Goal: Contribute content: Contribute content

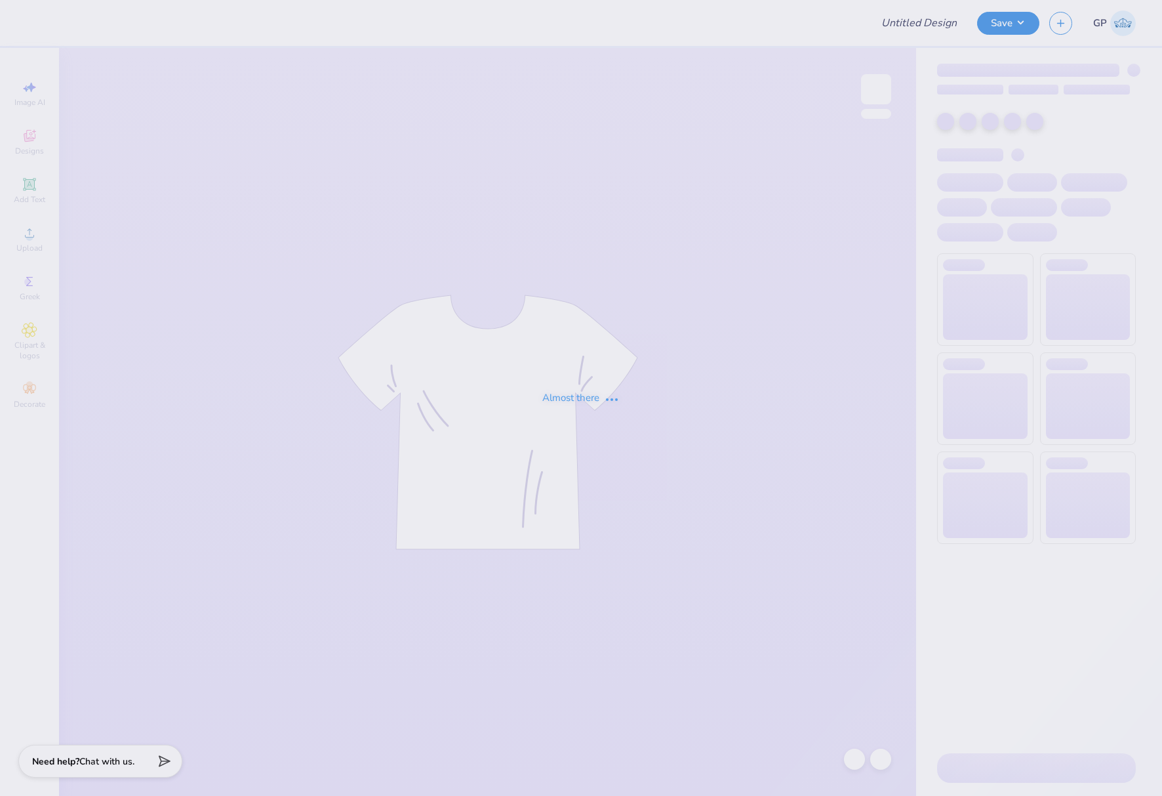
type input "[GEOGRAPHIC_DATA] : [PERSON_NAME]"
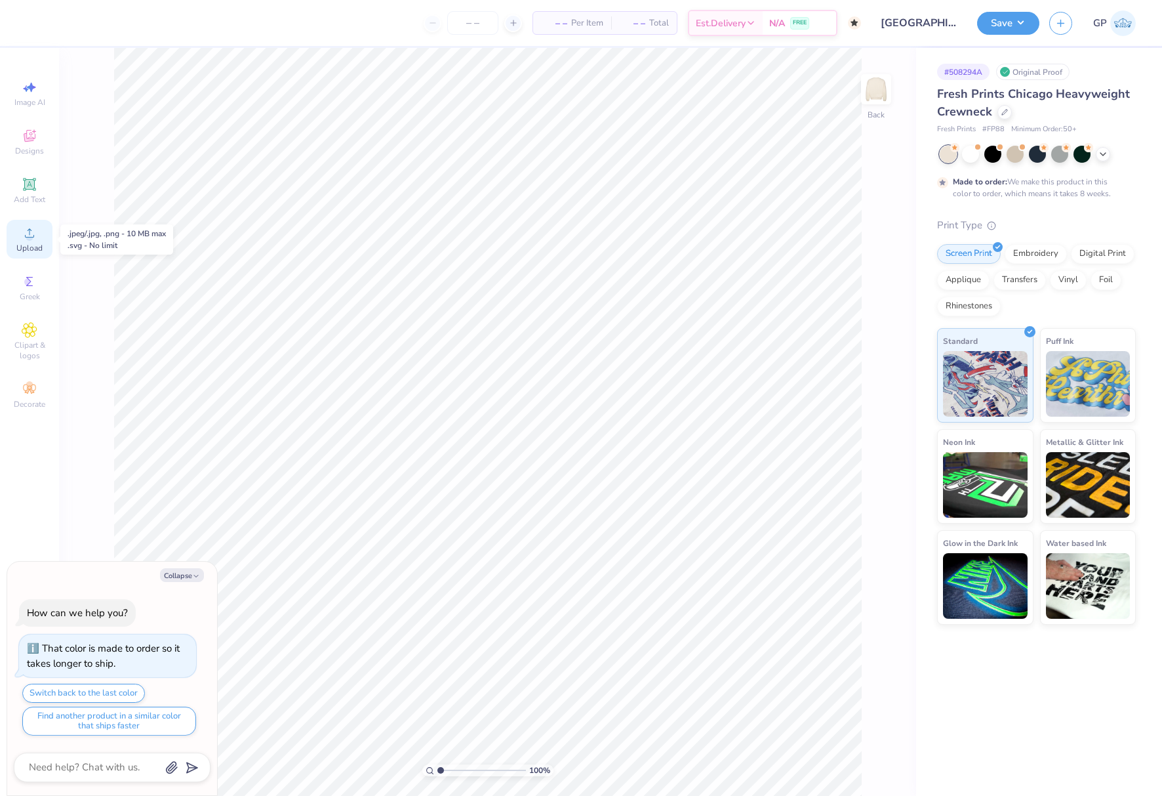
click at [22, 236] on icon at bounding box center [30, 233] width 16 height 16
drag, startPoint x: 26, startPoint y: 184, endPoint x: 31, endPoint y: 194, distance: 10.9
click at [26, 184] on icon at bounding box center [29, 184] width 10 height 10
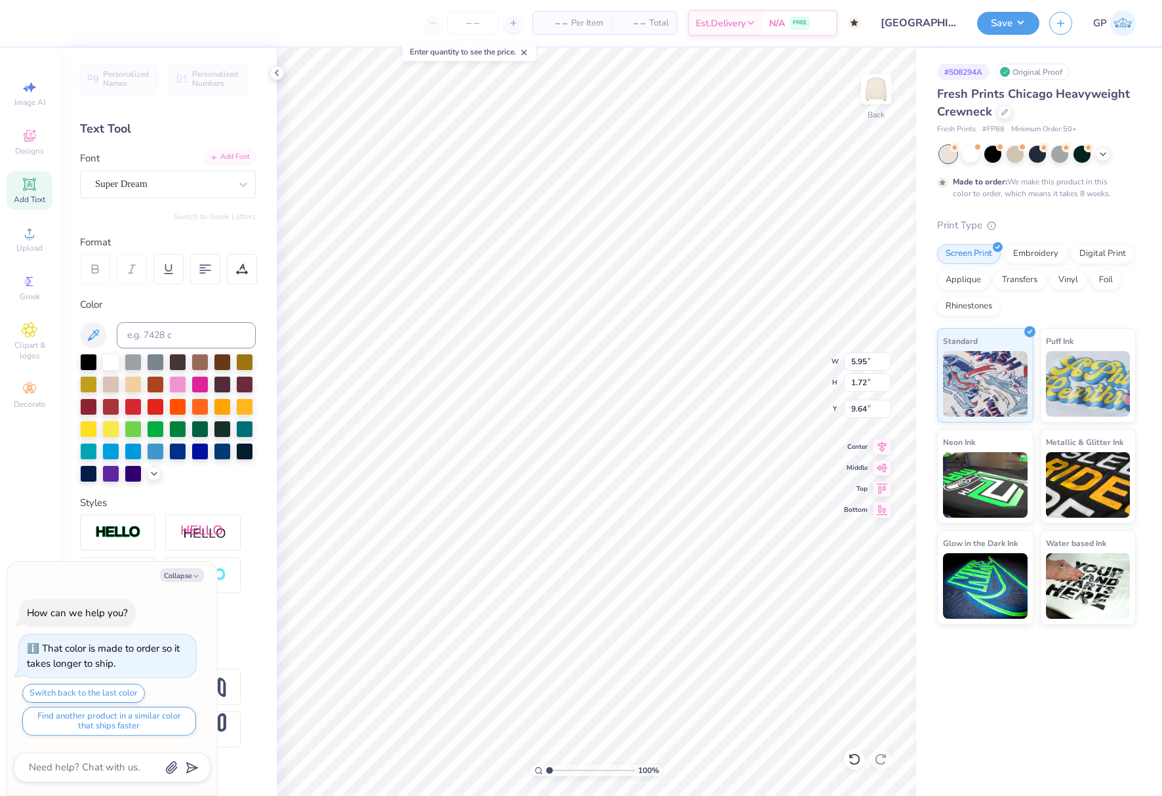
click at [233, 155] on div "Add Font" at bounding box center [230, 157] width 52 height 15
click at [36, 245] on span "Upload" at bounding box center [29, 248] width 26 height 10
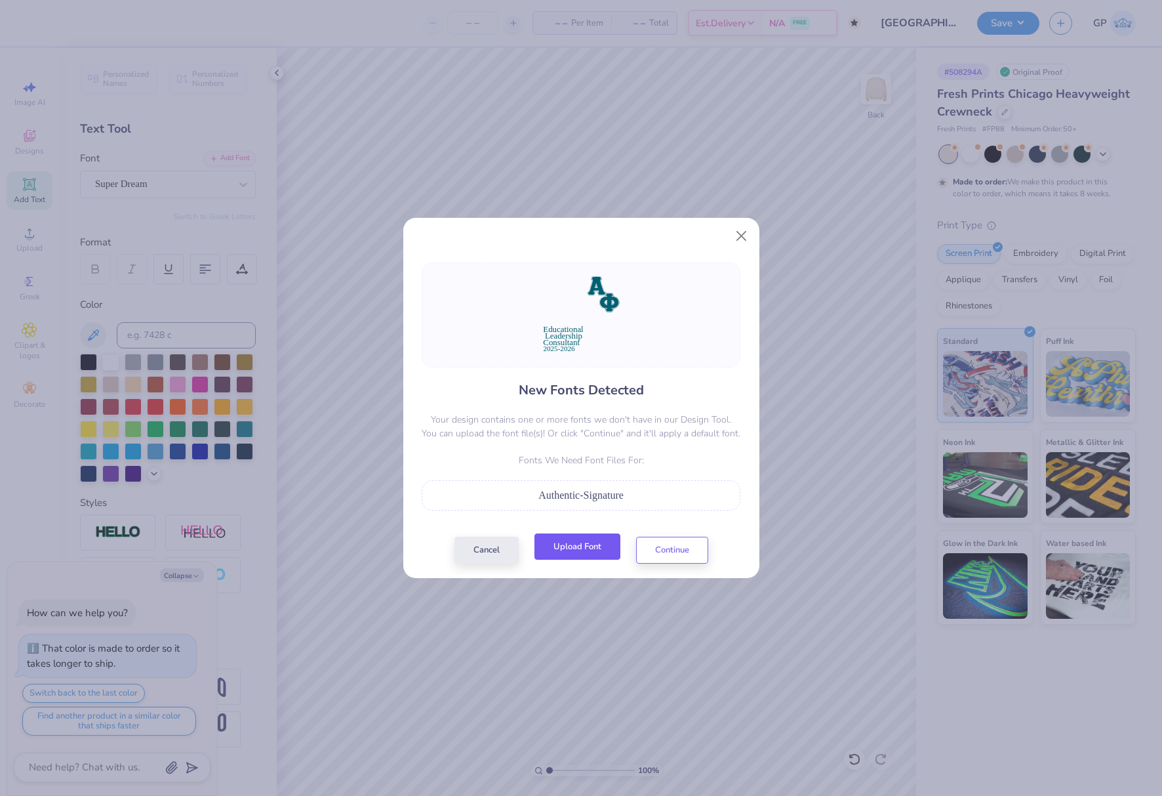
click at [578, 547] on button "Upload Font" at bounding box center [578, 546] width 86 height 27
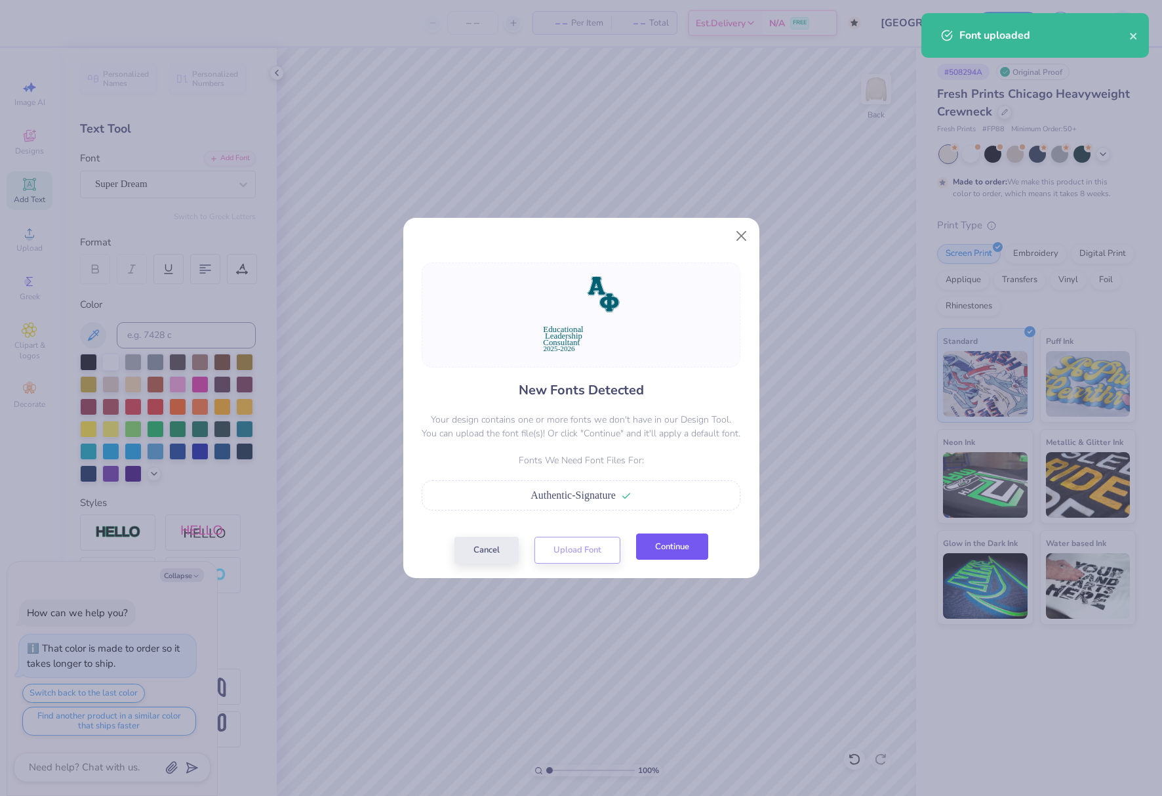
click at [674, 553] on button "Continue" at bounding box center [672, 546] width 72 height 27
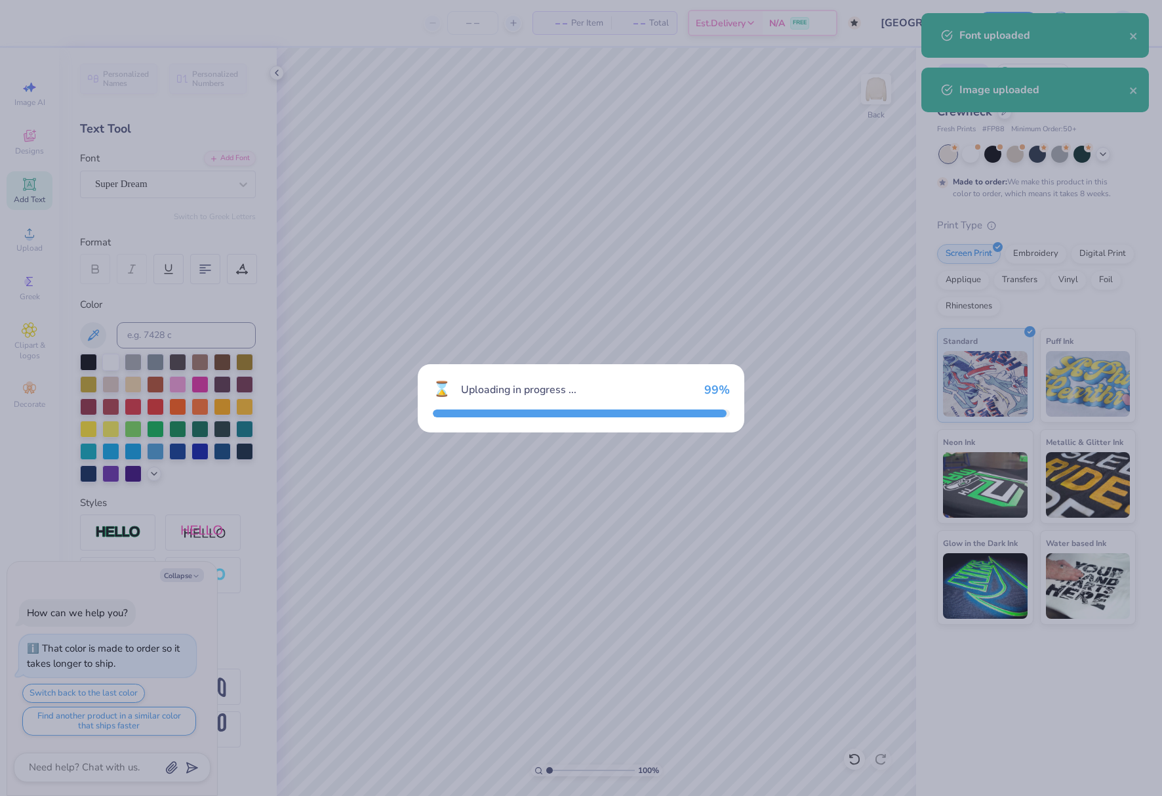
type textarea "x"
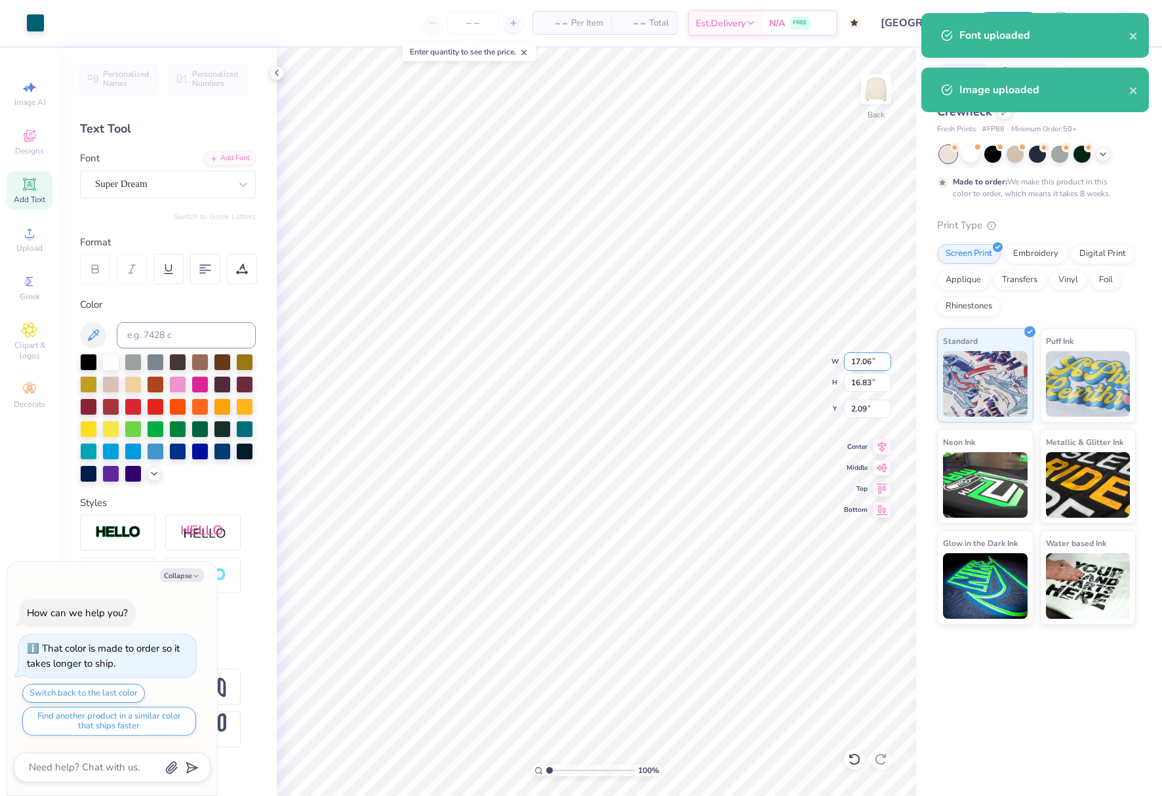
click at [871, 356] on input "17.06" at bounding box center [867, 361] width 47 height 18
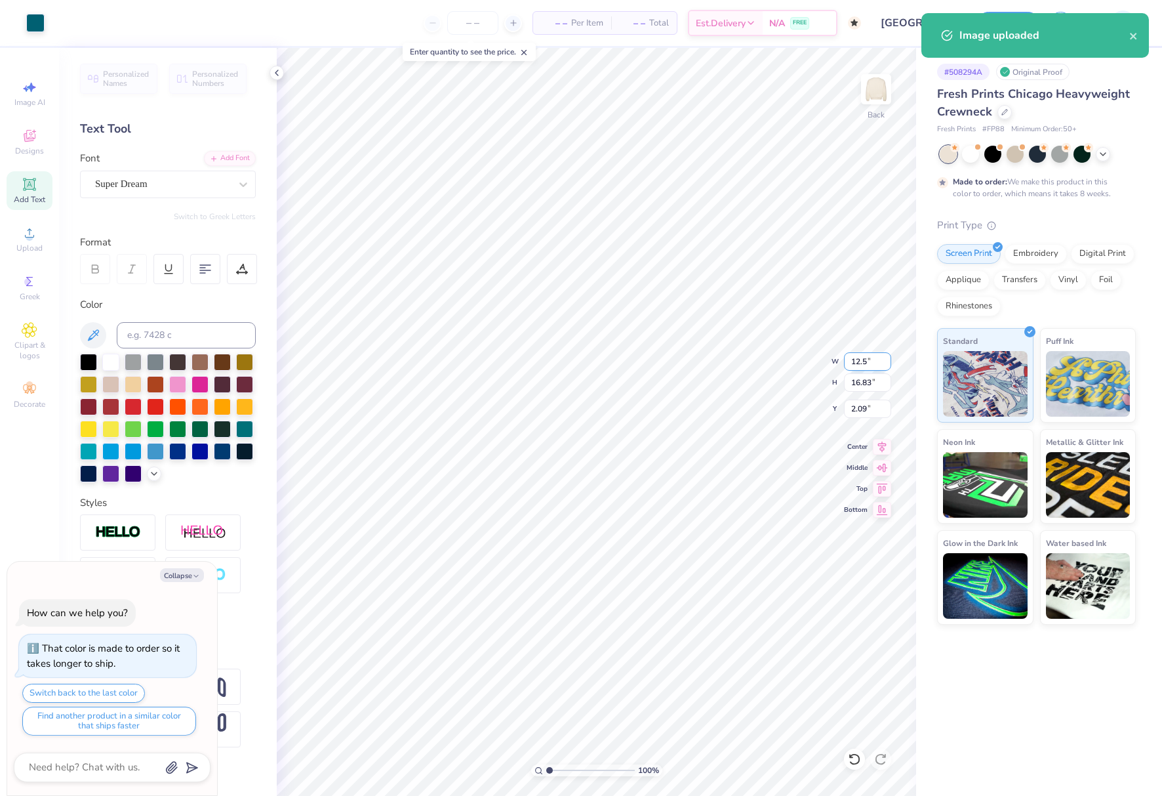
type input "12.5"
type textarea "x"
type input "12.50"
type input "12.33"
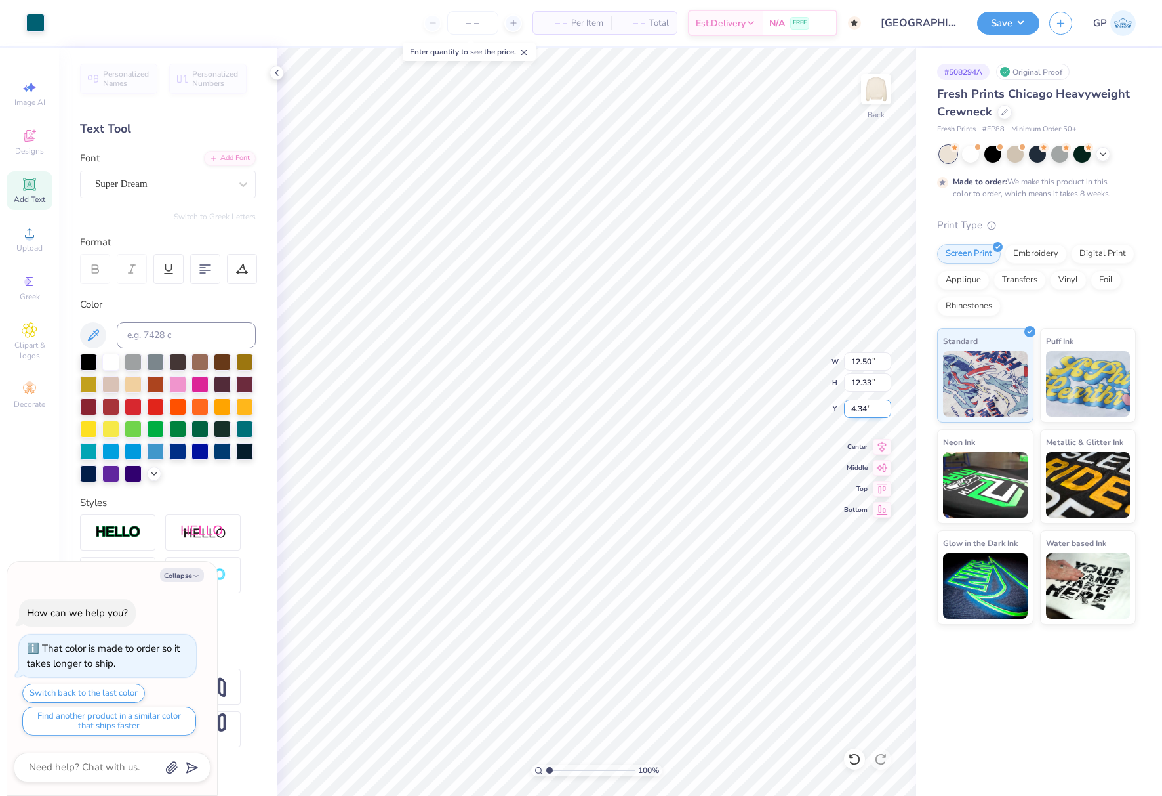
click at [859, 407] on input "4.34" at bounding box center [867, 408] width 47 height 18
type input "3"
type textarea "x"
type input "3.00"
click at [988, 25] on button "Save" at bounding box center [1008, 21] width 62 height 23
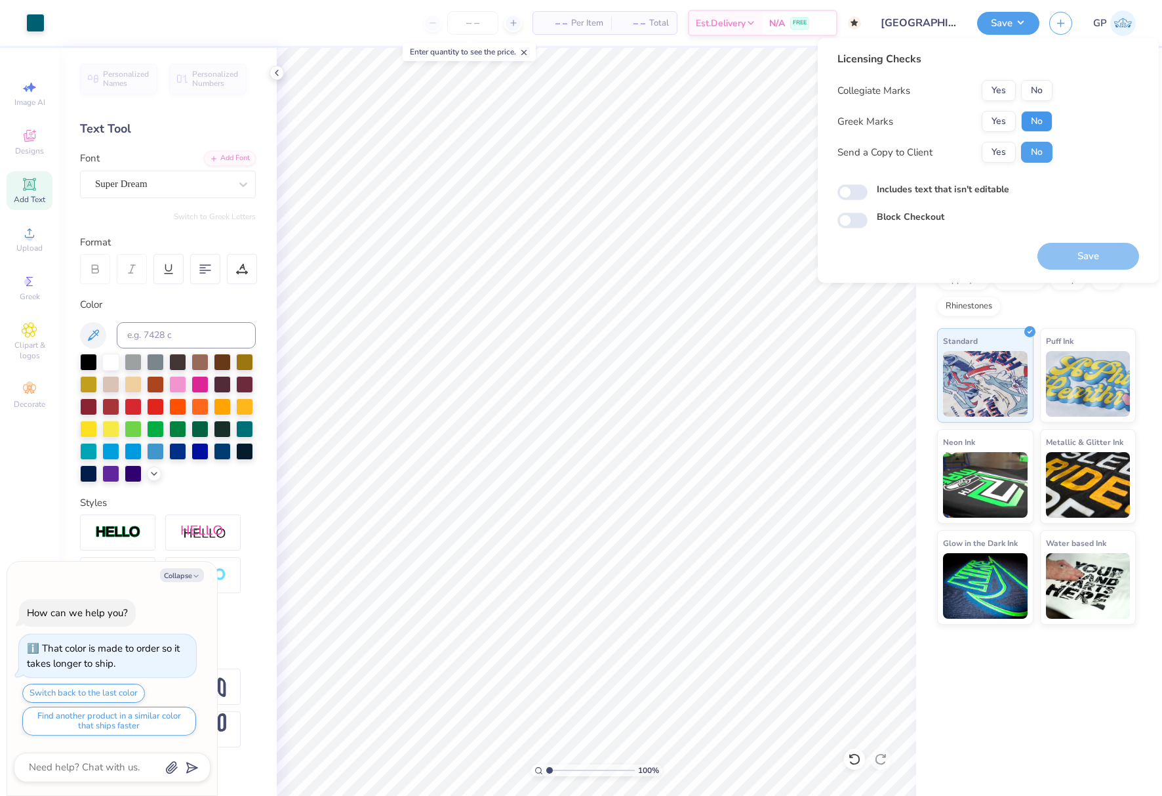
click at [1038, 123] on button "No" at bounding box center [1036, 121] width 31 height 21
click at [1001, 121] on button "Yes" at bounding box center [999, 121] width 34 height 21
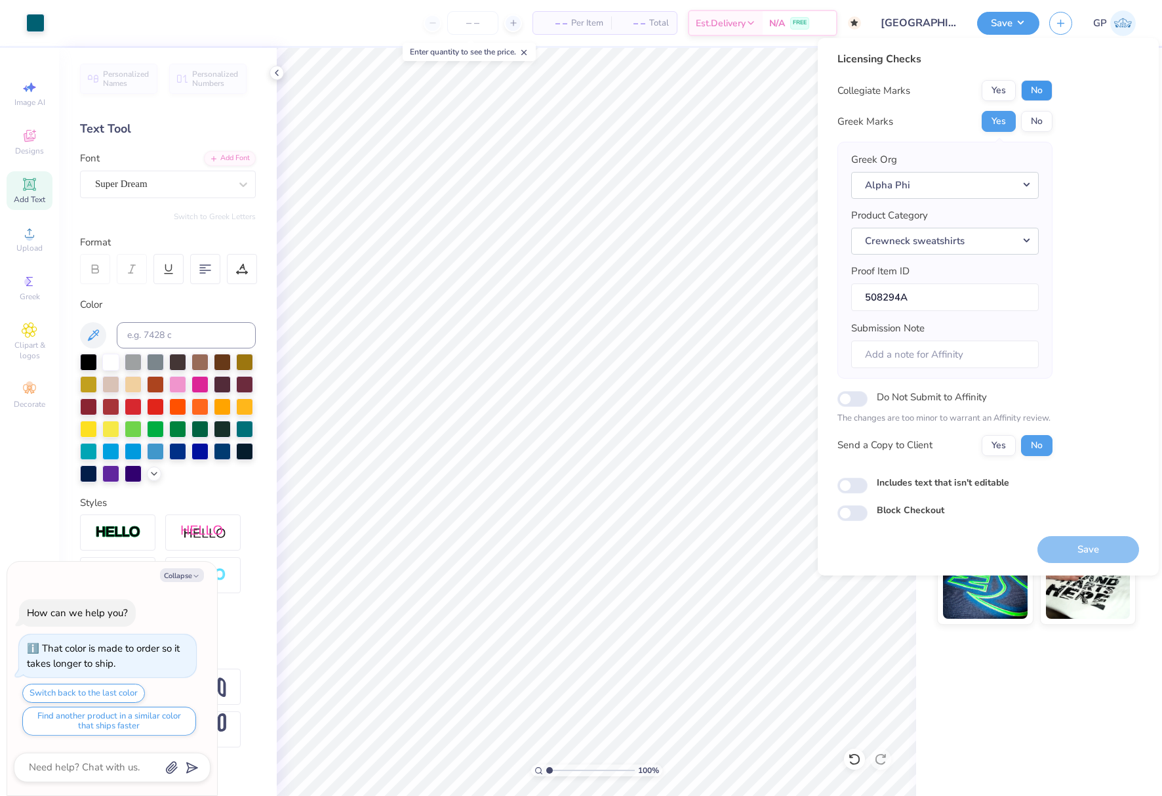
click at [1039, 92] on button "No" at bounding box center [1036, 90] width 31 height 21
click at [1079, 548] on button "Save" at bounding box center [1089, 549] width 102 height 27
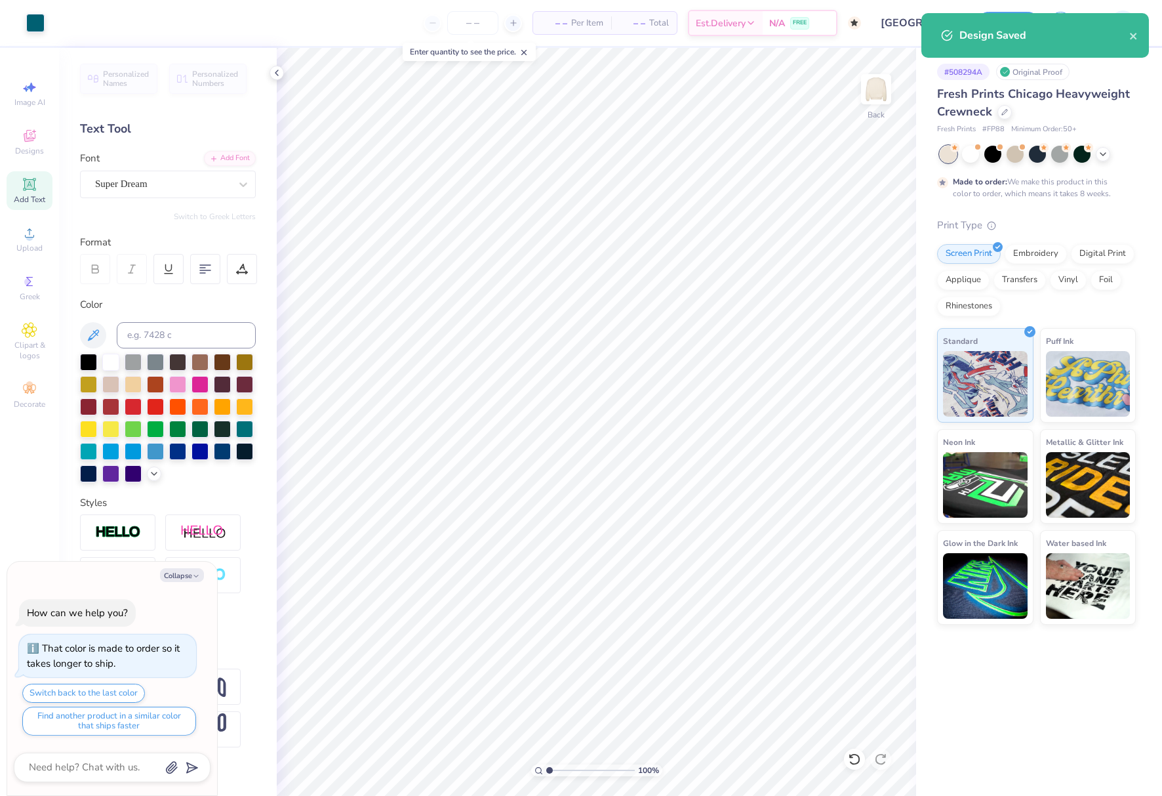
type textarea "x"
